Goal: Transaction & Acquisition: Purchase product/service

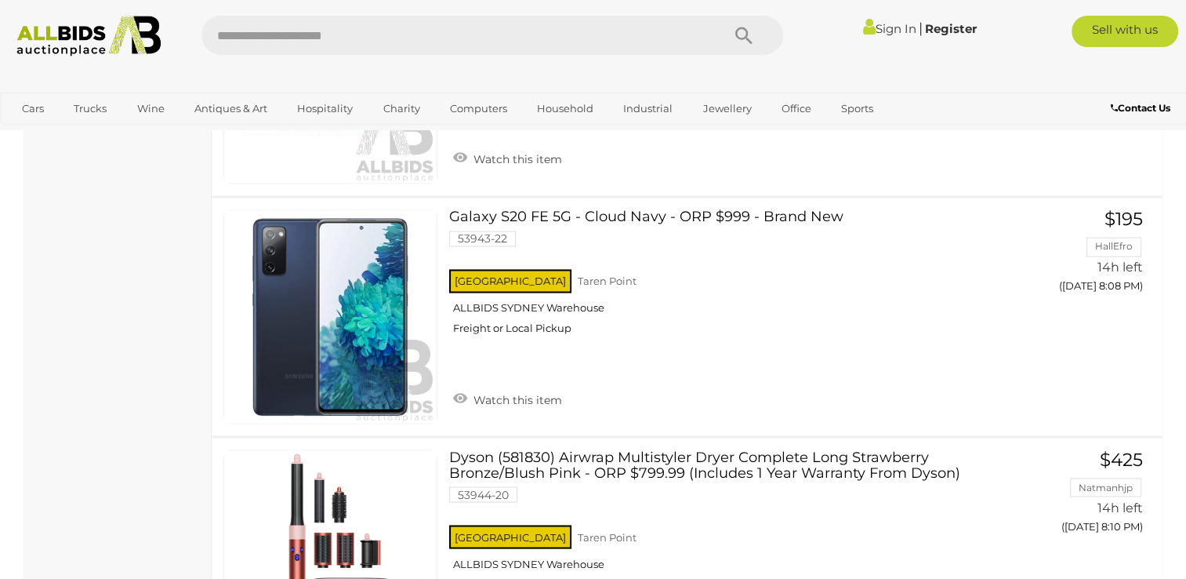
scroll to position [8586, 0]
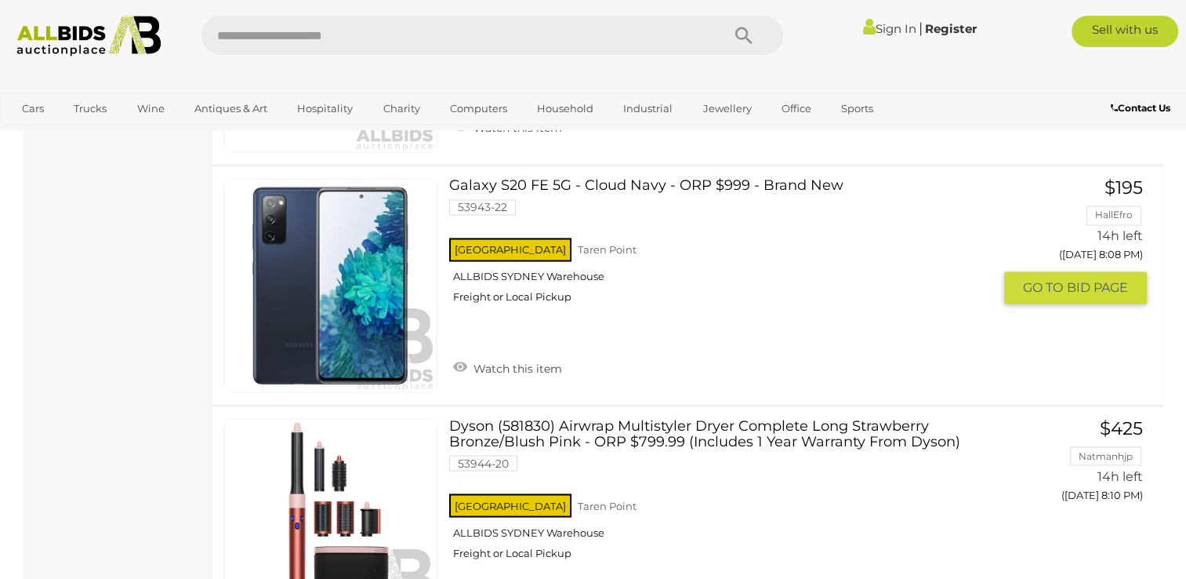
click at [1062, 279] on span "GO TO" at bounding box center [1045, 287] width 44 height 16
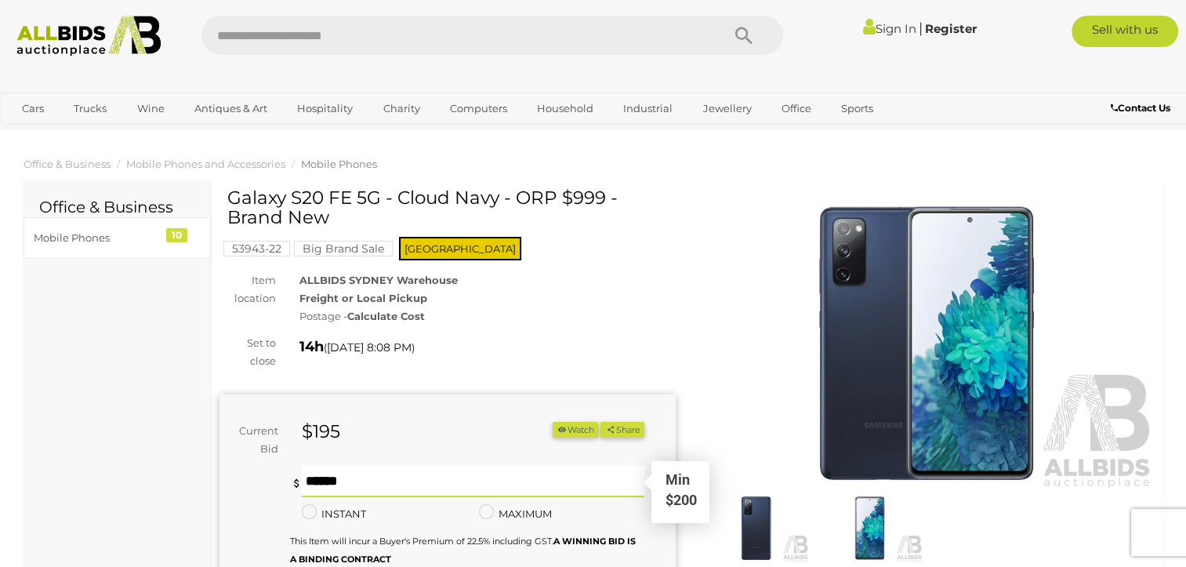
click at [323, 485] on input "text" at bounding box center [473, 481] width 342 height 31
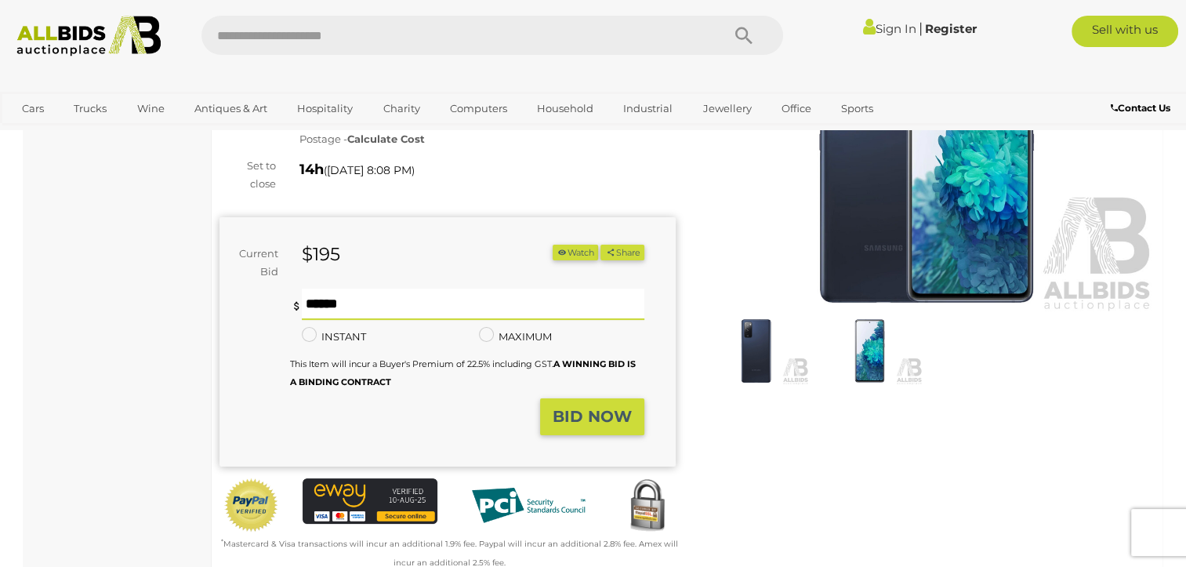
scroll to position [209, 0]
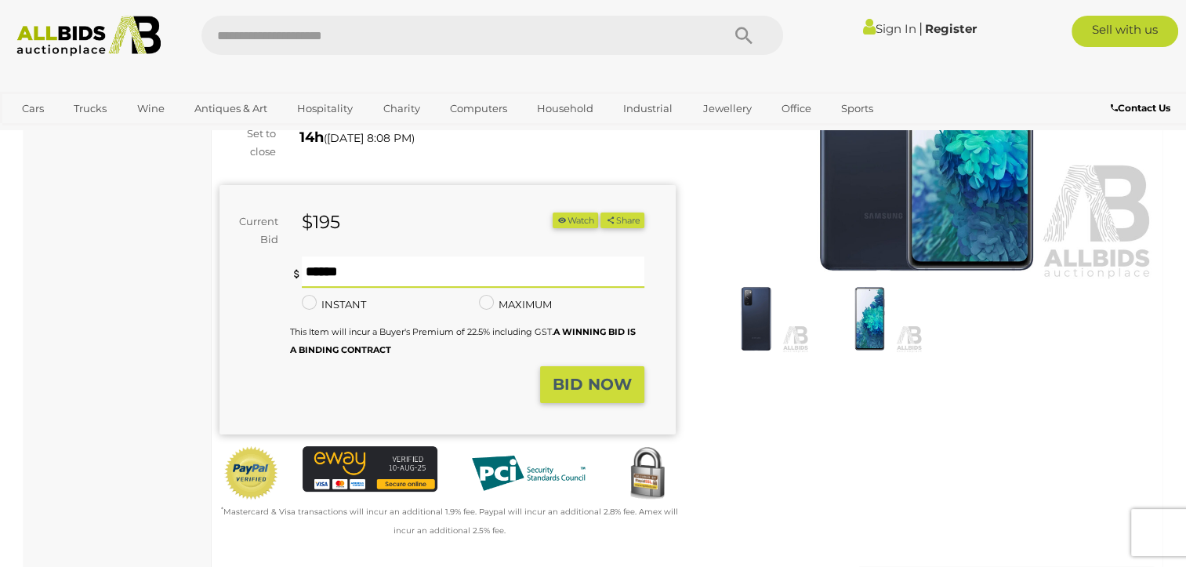
type input "***"
click at [619, 391] on strong "BID NOW" at bounding box center [592, 384] width 79 height 19
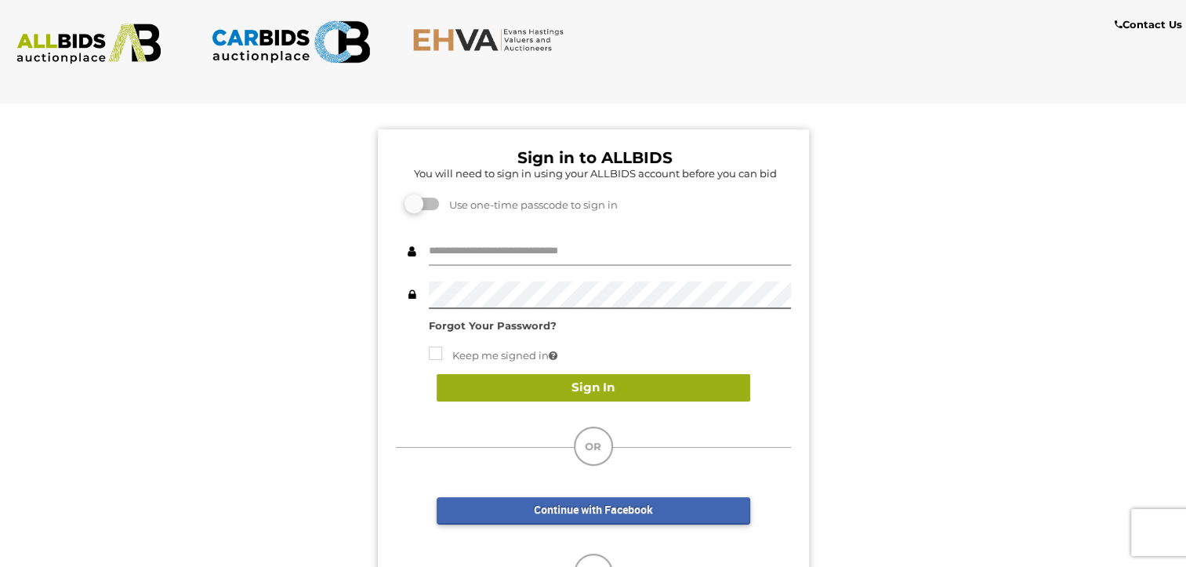
type input "**********"
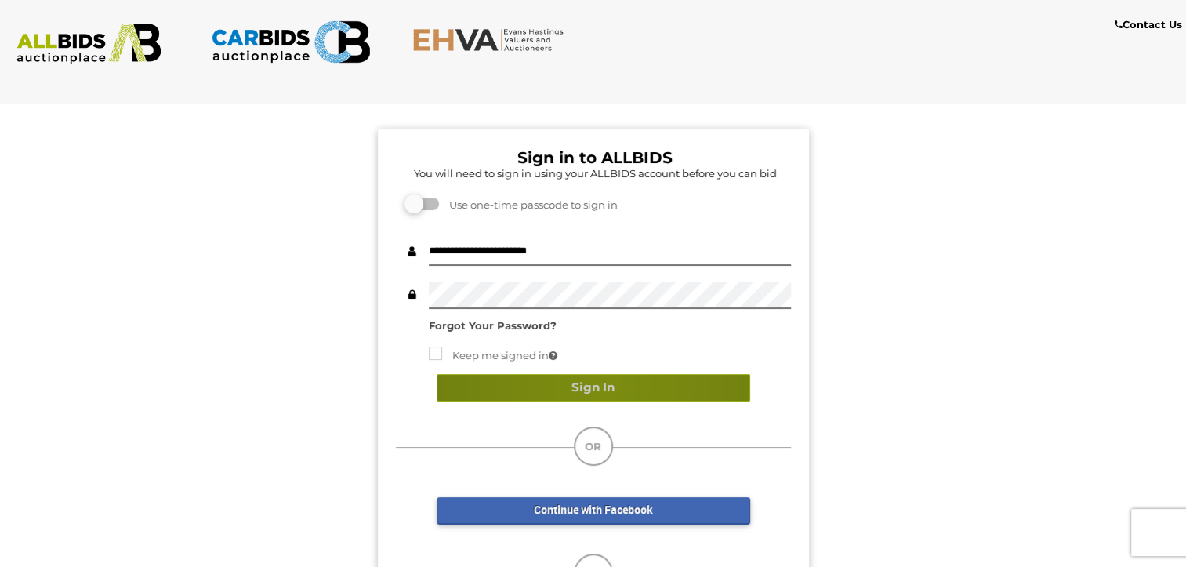
click at [601, 384] on button "Sign In" at bounding box center [594, 387] width 314 height 27
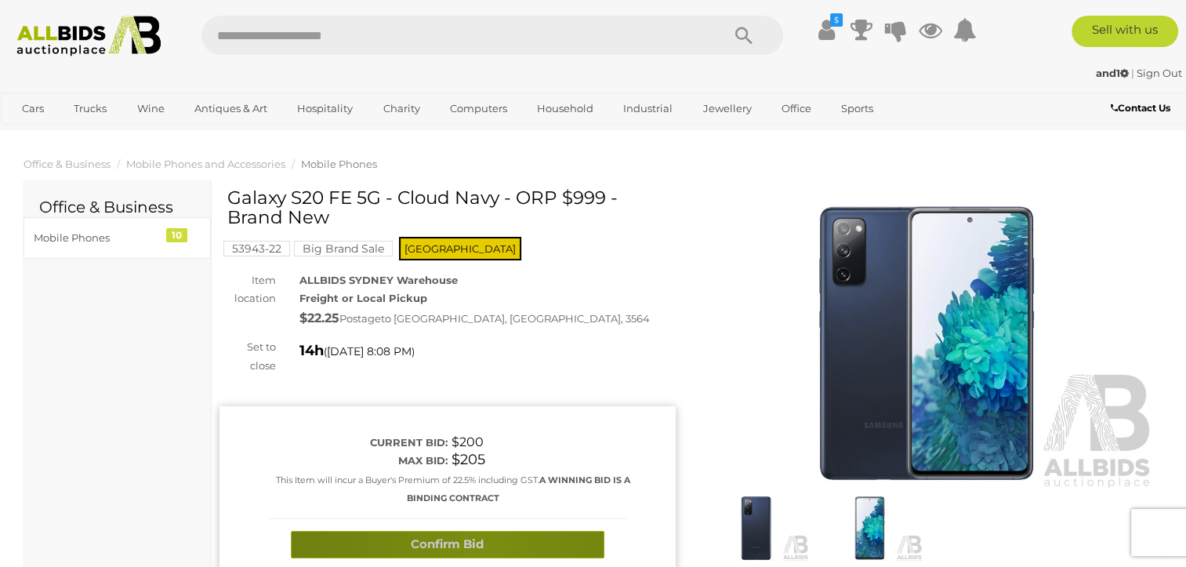
click at [487, 549] on button "Confirm Bid" at bounding box center [448, 544] width 314 height 27
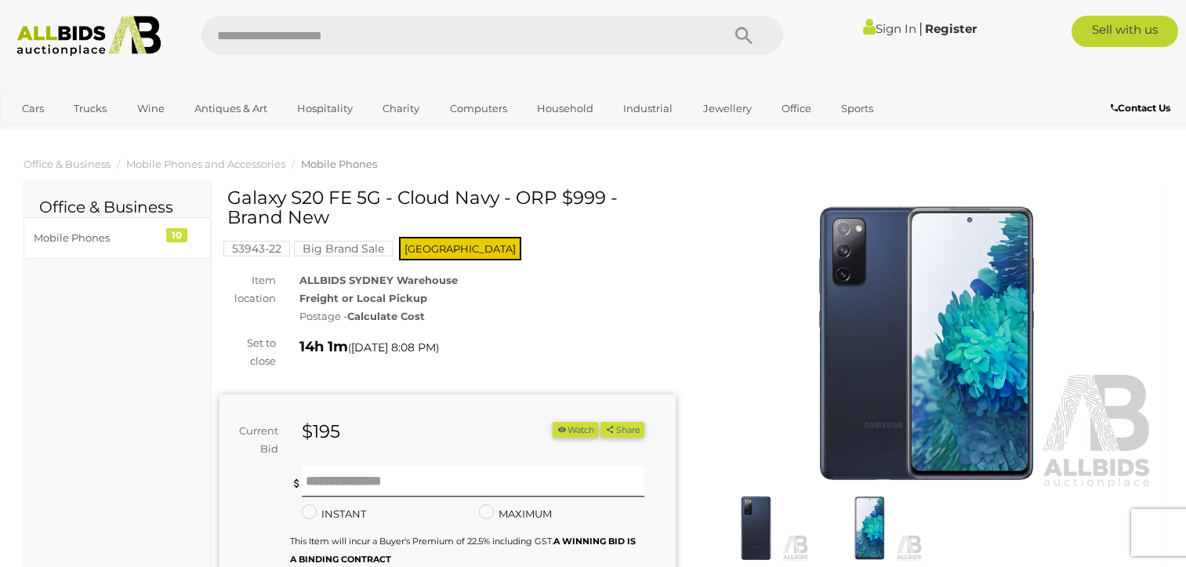
scroll to position [209, 0]
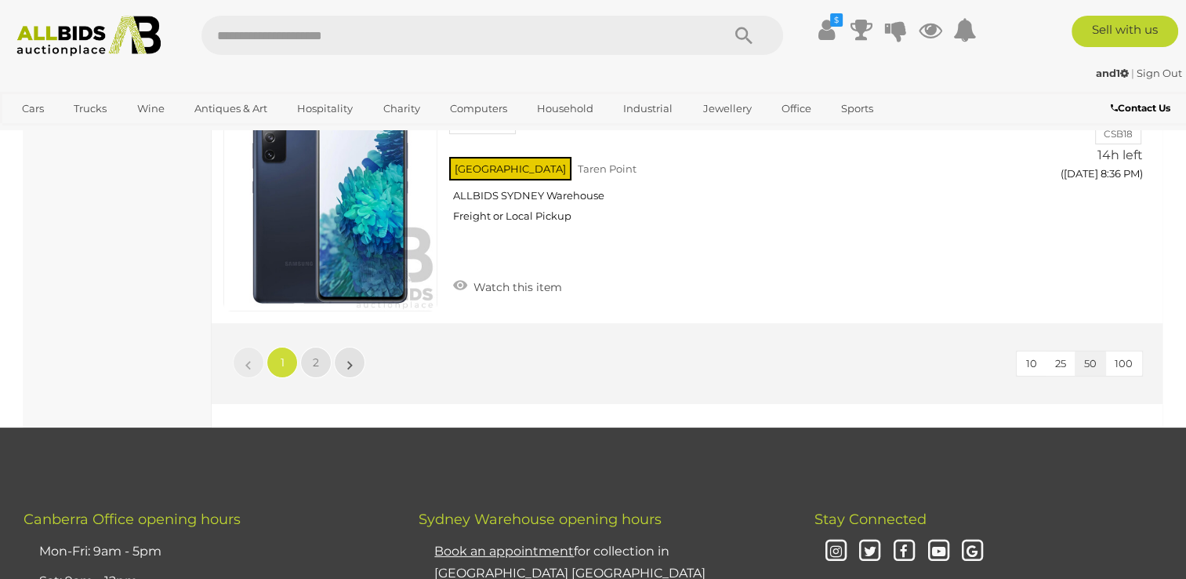
scroll to position [12115, 0]
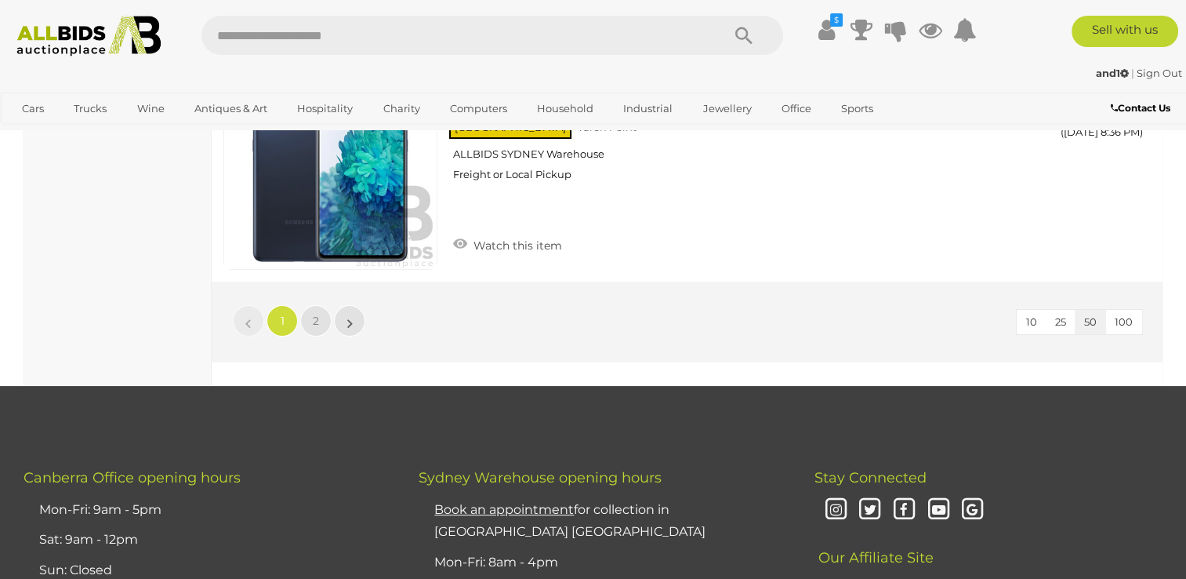
click at [348, 305] on li "»" at bounding box center [350, 320] width 31 height 31
click at [346, 305] on link "»" at bounding box center [349, 320] width 31 height 31
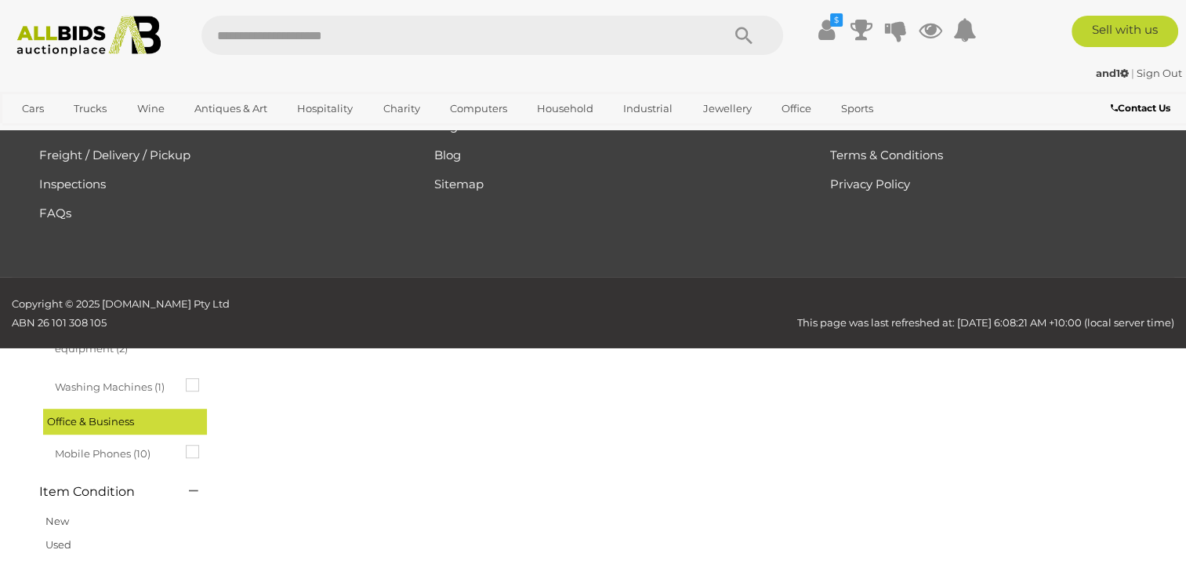
scroll to position [80, 0]
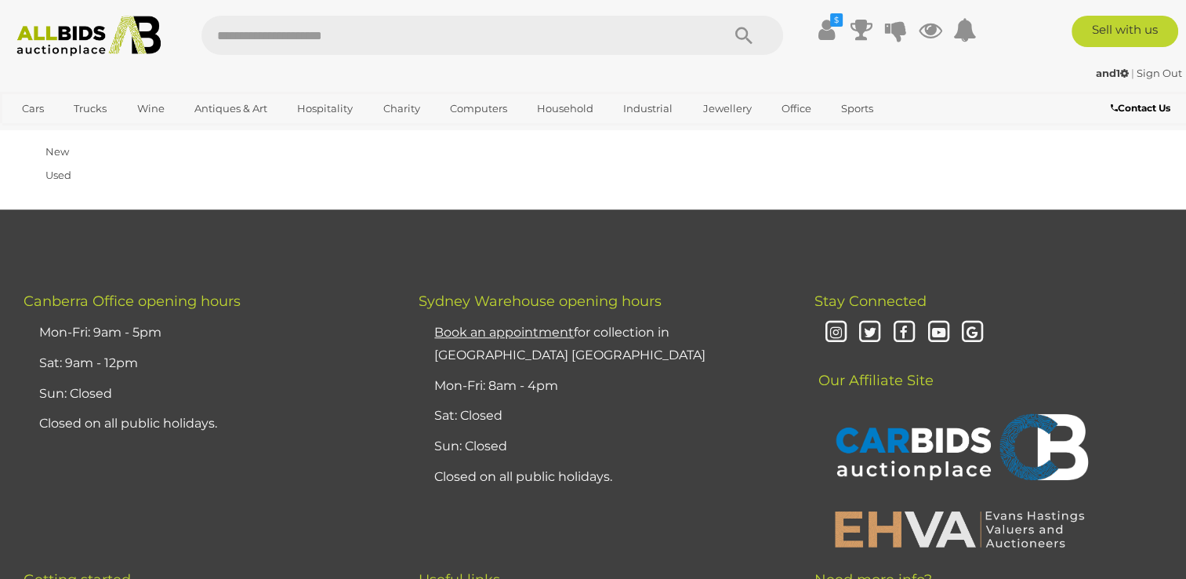
scroll to position [1189, 0]
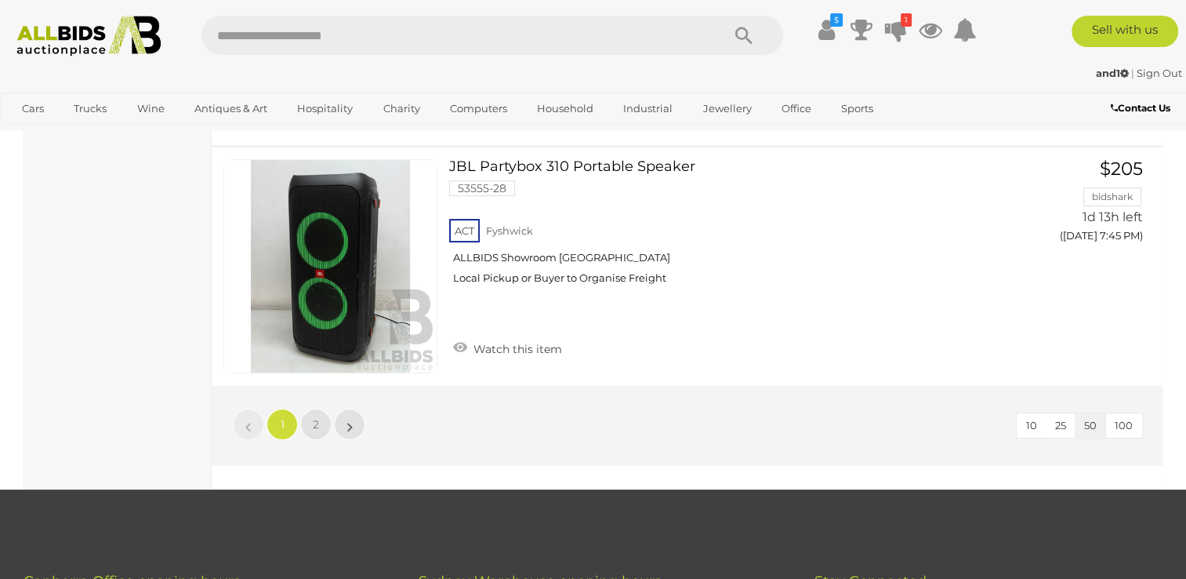
scroll to position [12118, 0]
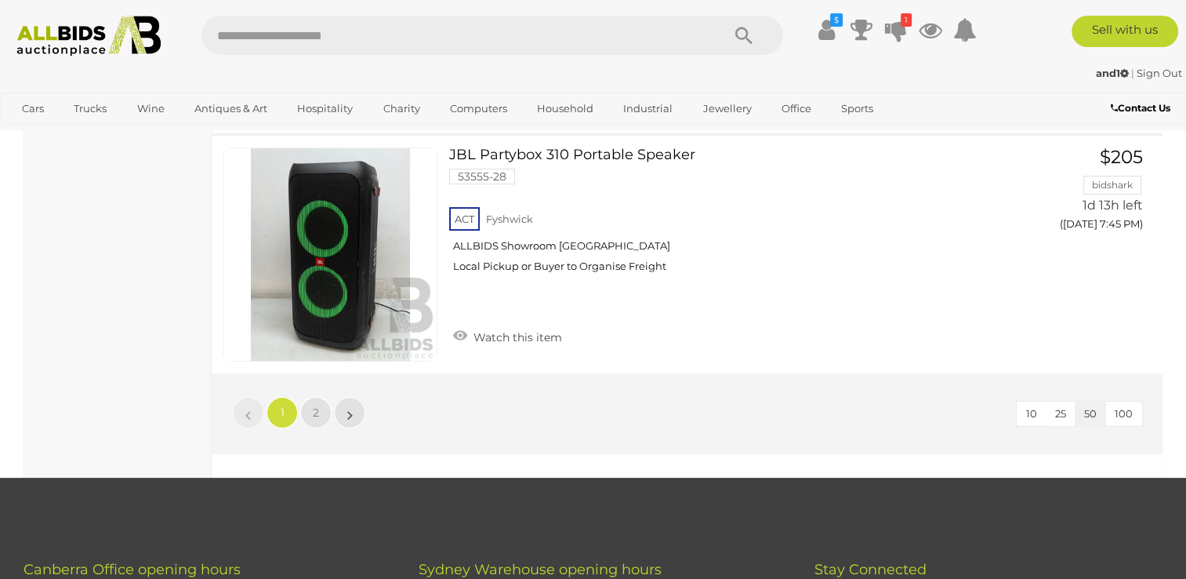
click at [351, 397] on li "»" at bounding box center [350, 412] width 31 height 31
click at [321, 397] on link "2" at bounding box center [315, 412] width 31 height 31
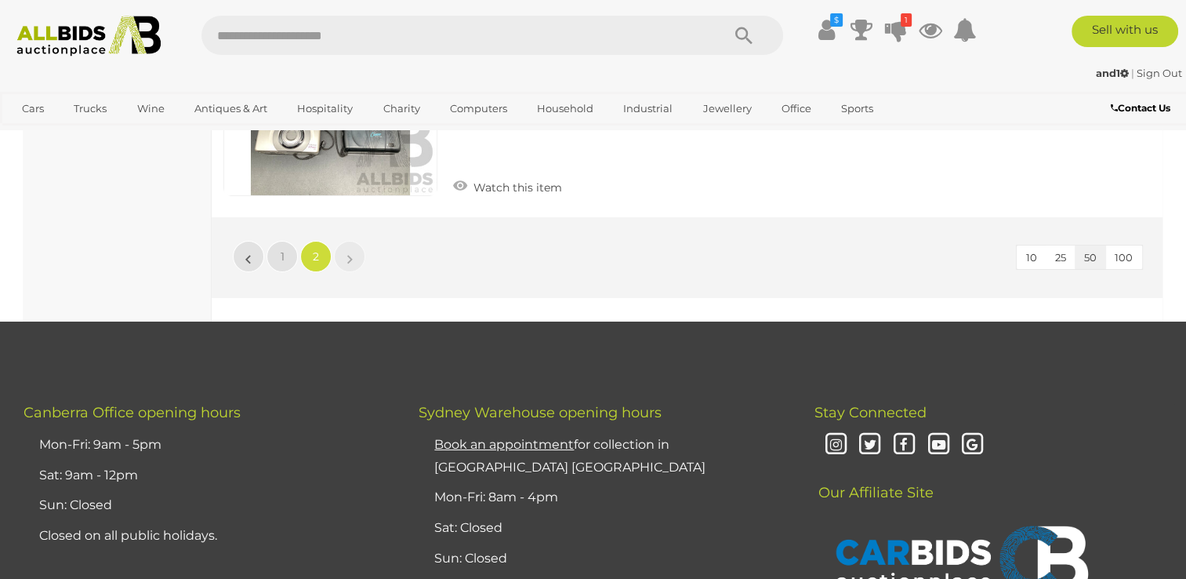
scroll to position [11294, 0]
